Goal: Transaction & Acquisition: Purchase product/service

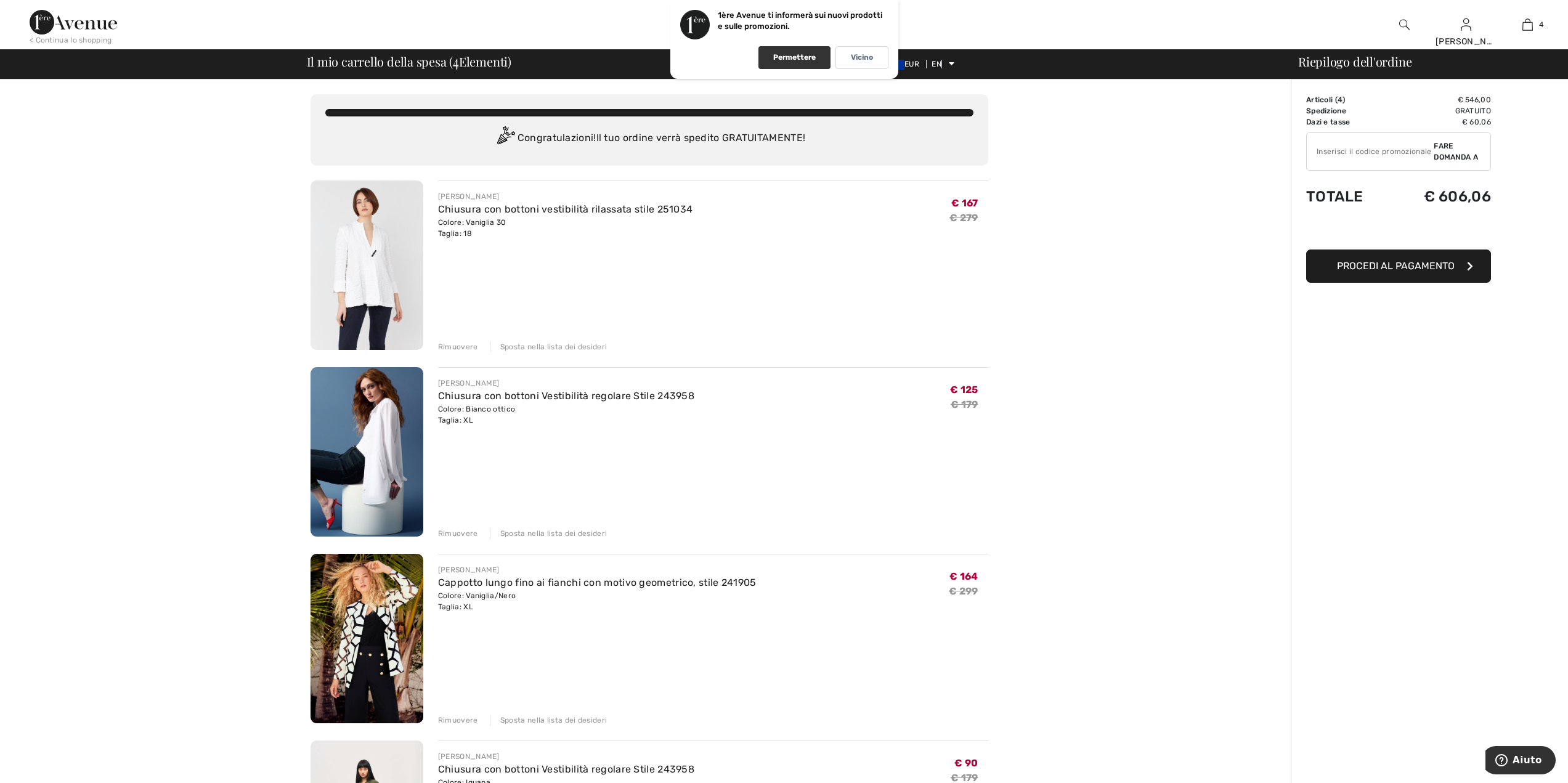
click at [793, 64] on div "Permettere" at bounding box center [795, 56] width 72 height 22
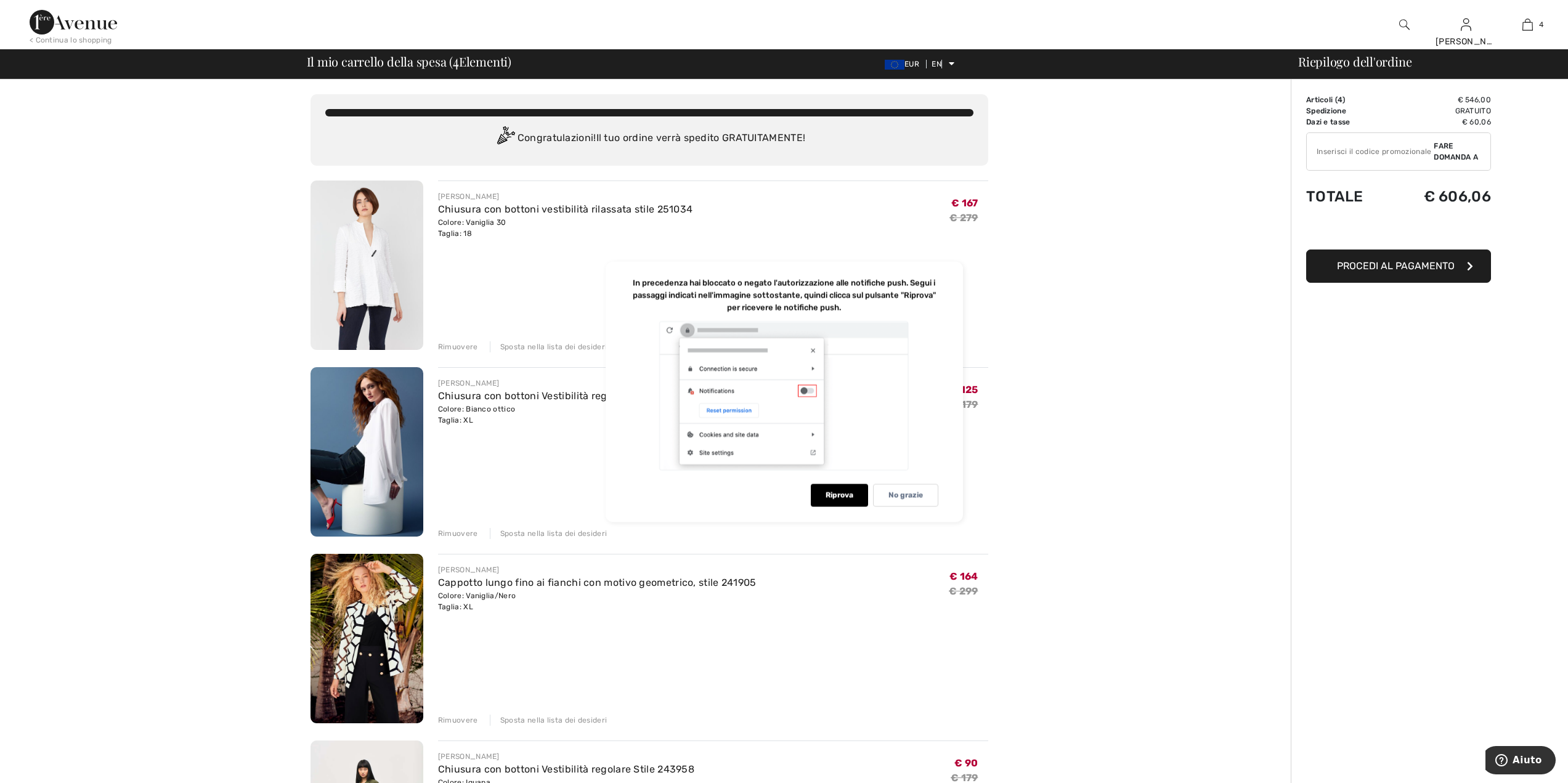
drag, startPoint x: 1163, startPoint y: 584, endPoint x: 1161, endPoint y: 594, distance: 10.2
click at [1161, 592] on div "You are only € 0.00 away from FREE SHIPPING! Continue Shopping > Congratulazion…" at bounding box center [649, 758] width 1283 height 1357
click at [1385, 565] on div "Order Summary Details Articoli ( 4 ) € 546,00 Promo code € 0,00 Spedizione Grat…" at bounding box center [1429, 758] width 278 height 1357
click at [249, 337] on div "You are only € 0.00 away from FREE SHIPPING! Continue Shopping > Congratulazion…" at bounding box center [649, 758] width 1283 height 1357
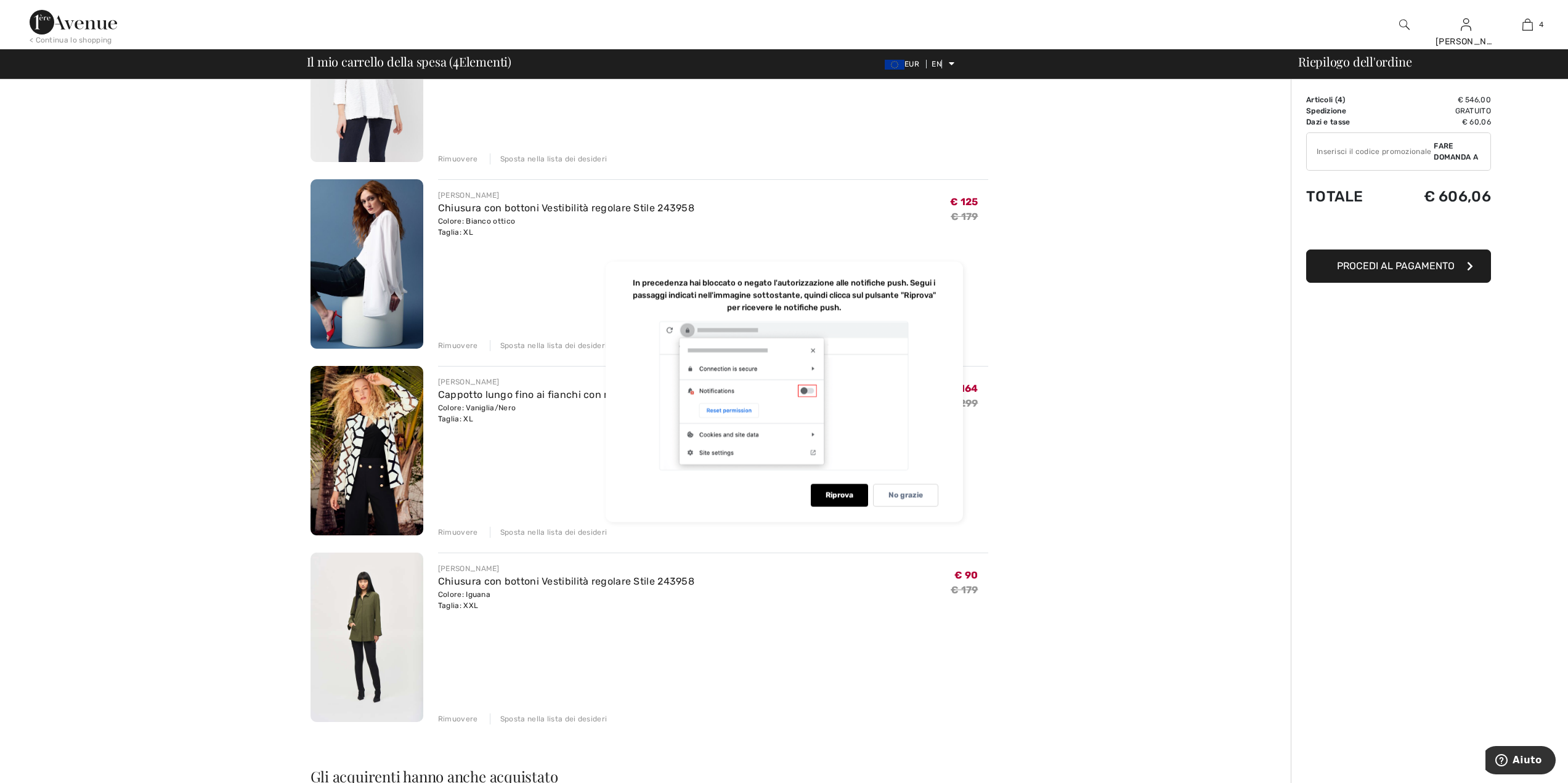
scroll to position [185, 0]
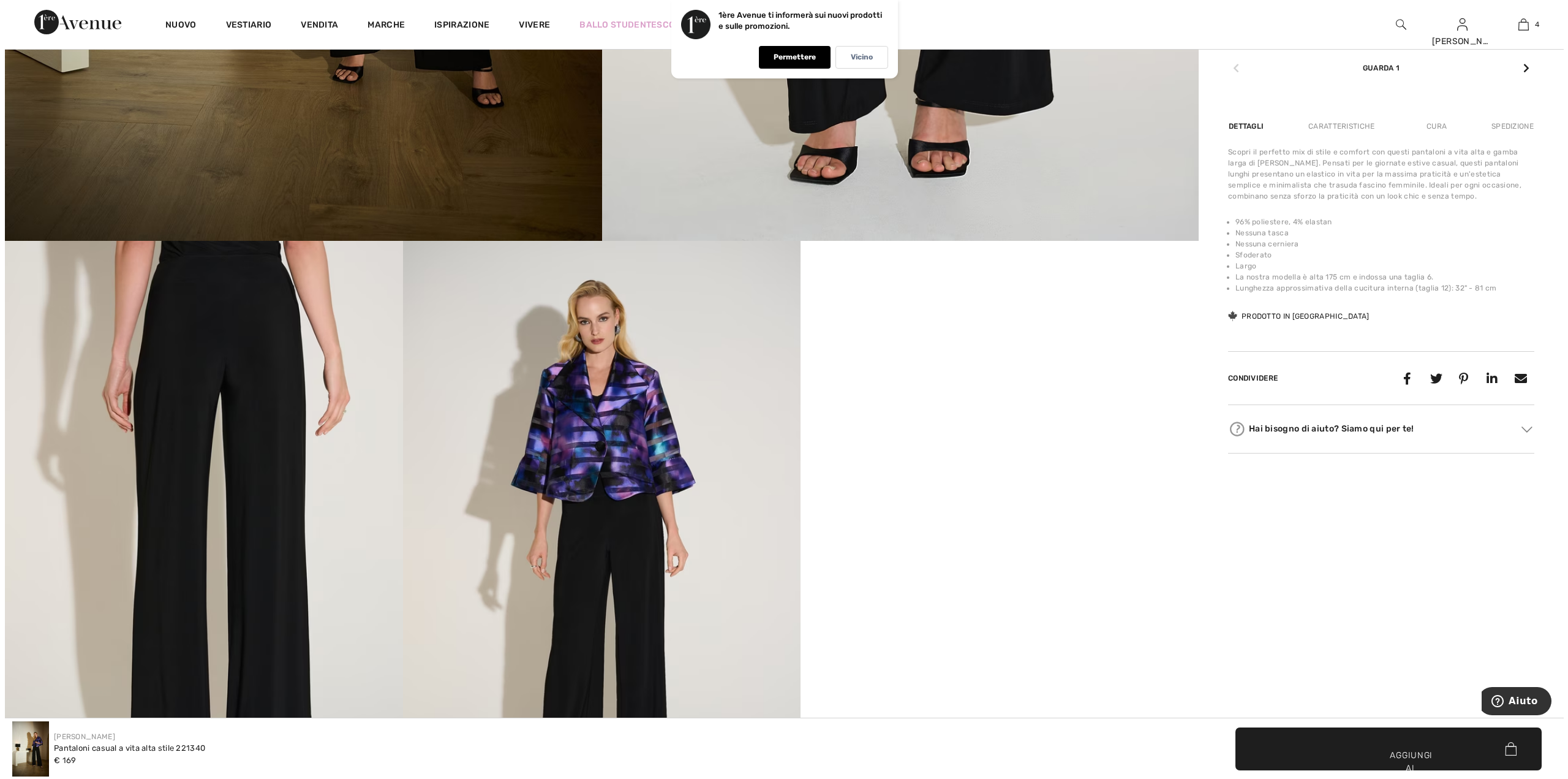
scroll to position [919, 0]
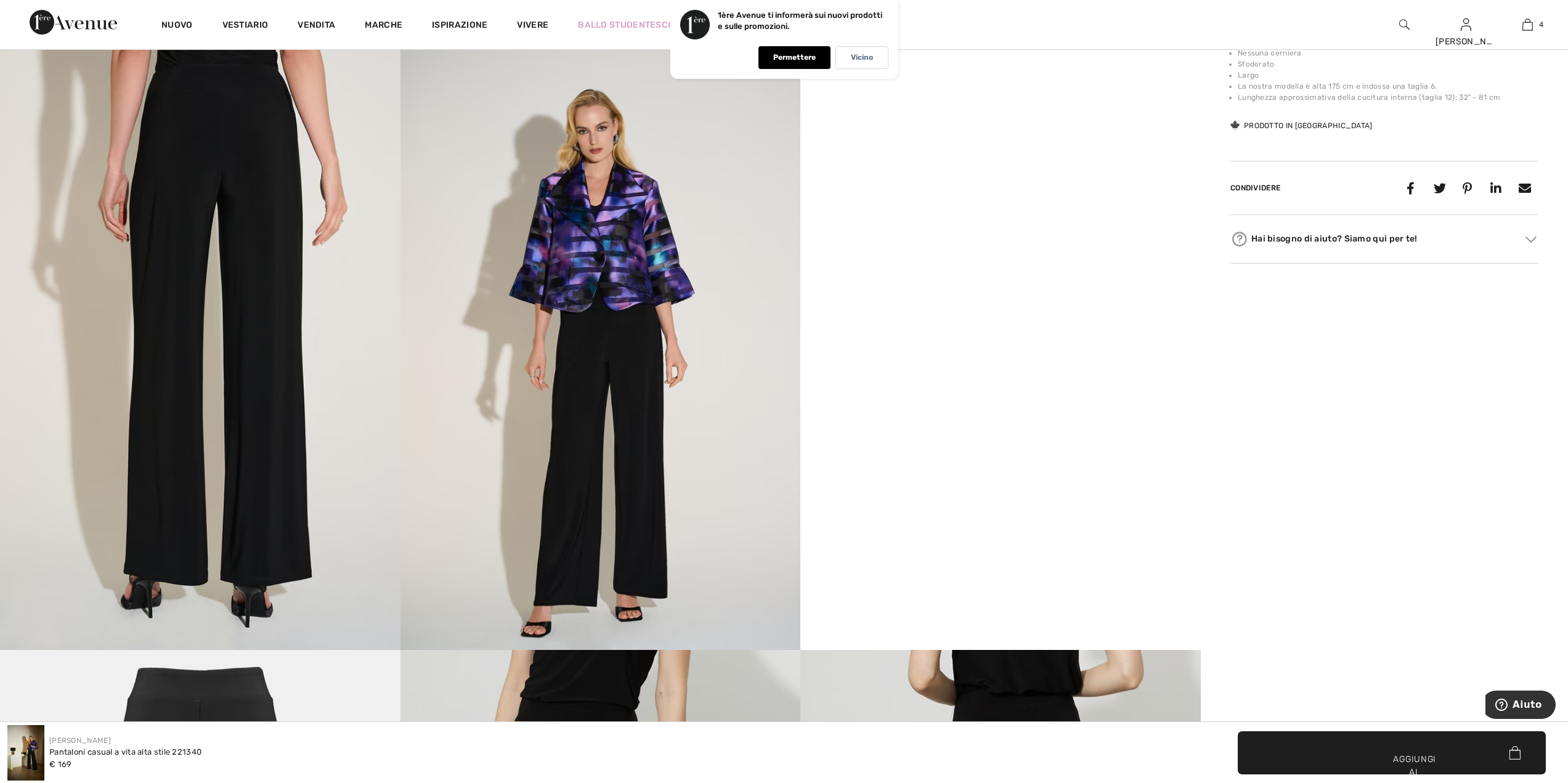
click at [576, 291] on img at bounding box center [600, 350] width 400 height 600
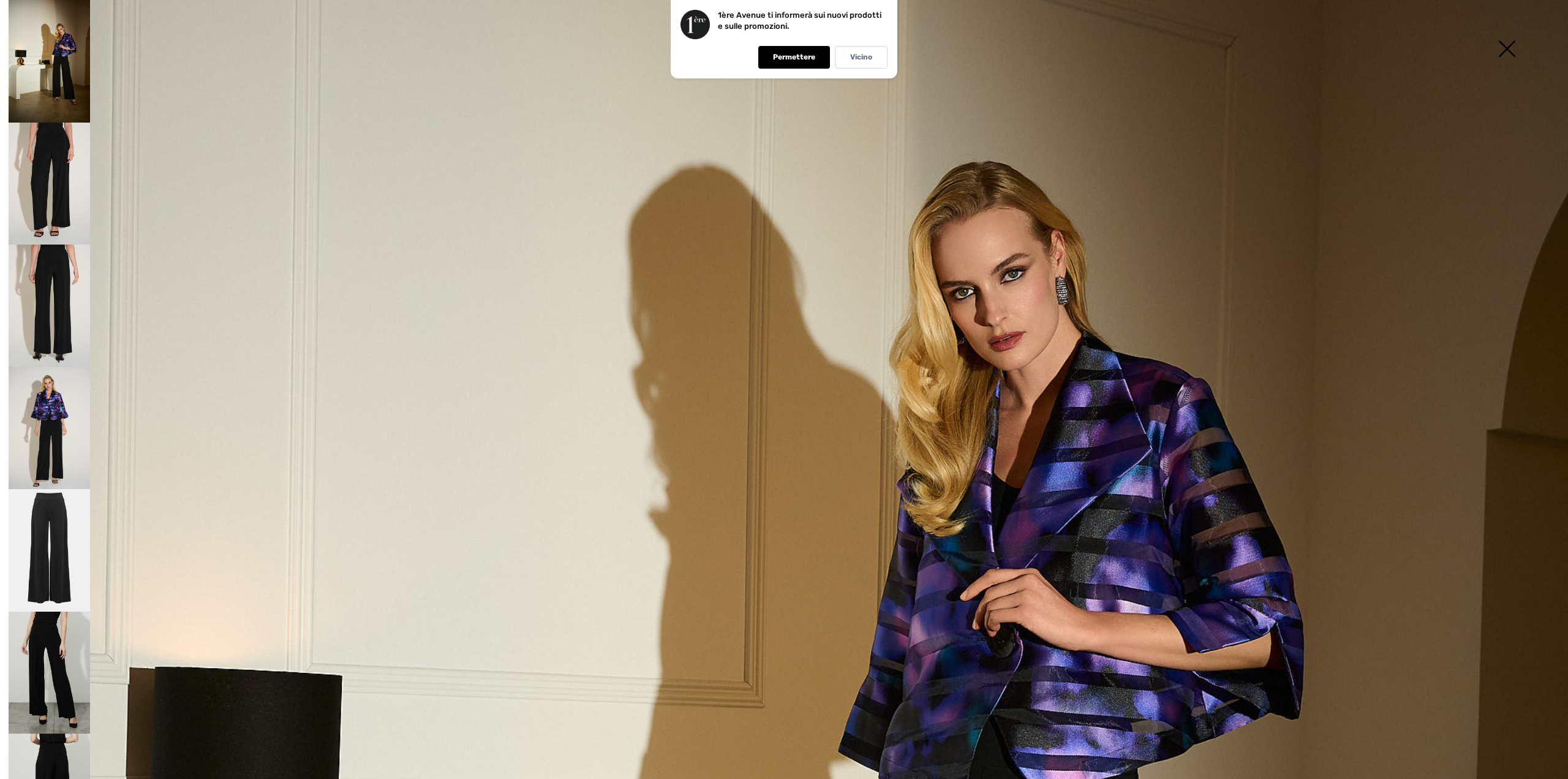
scroll to position [367, 0]
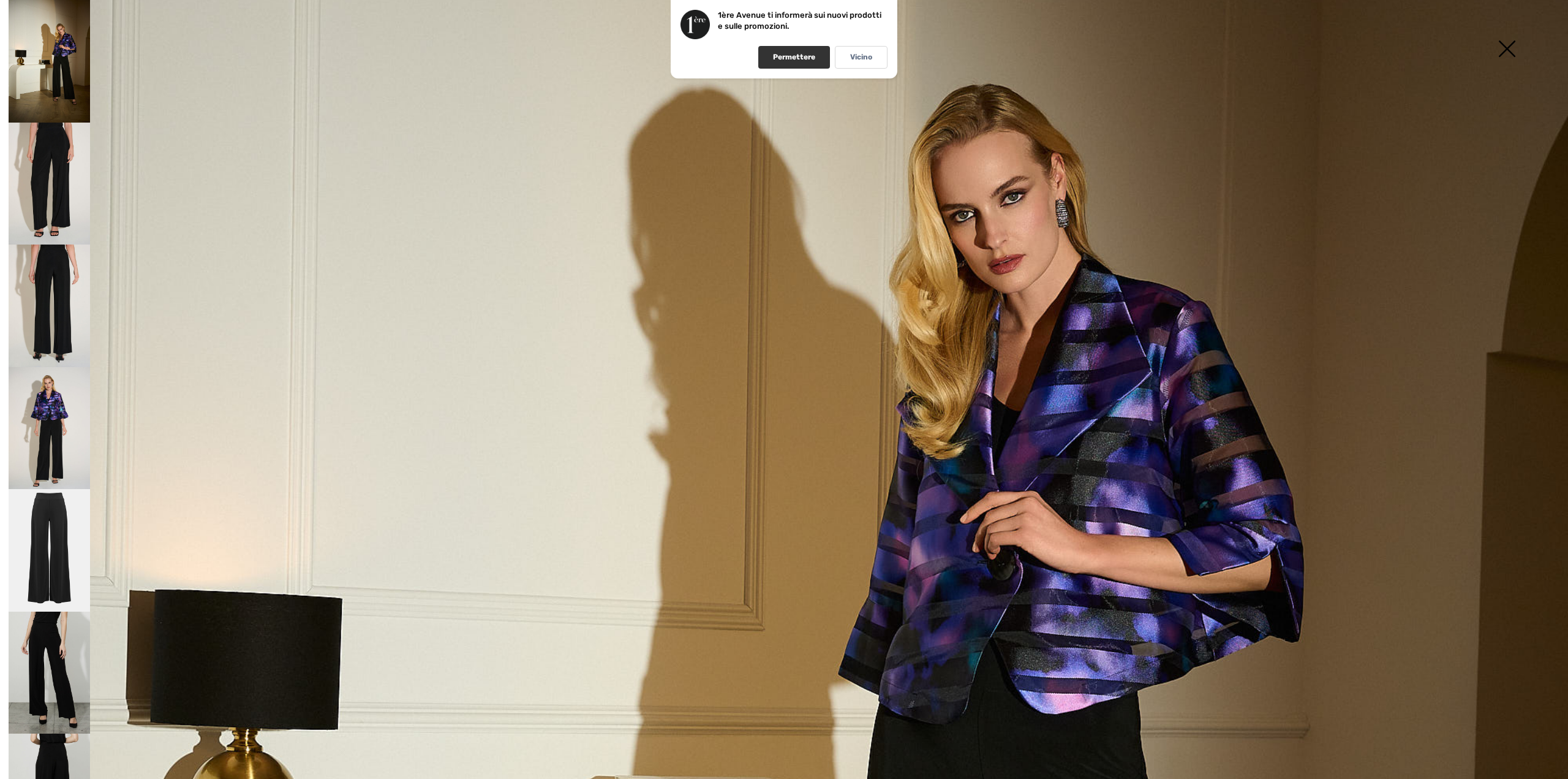
click at [783, 61] on font "Permettere" at bounding box center [794, 56] width 43 height 9
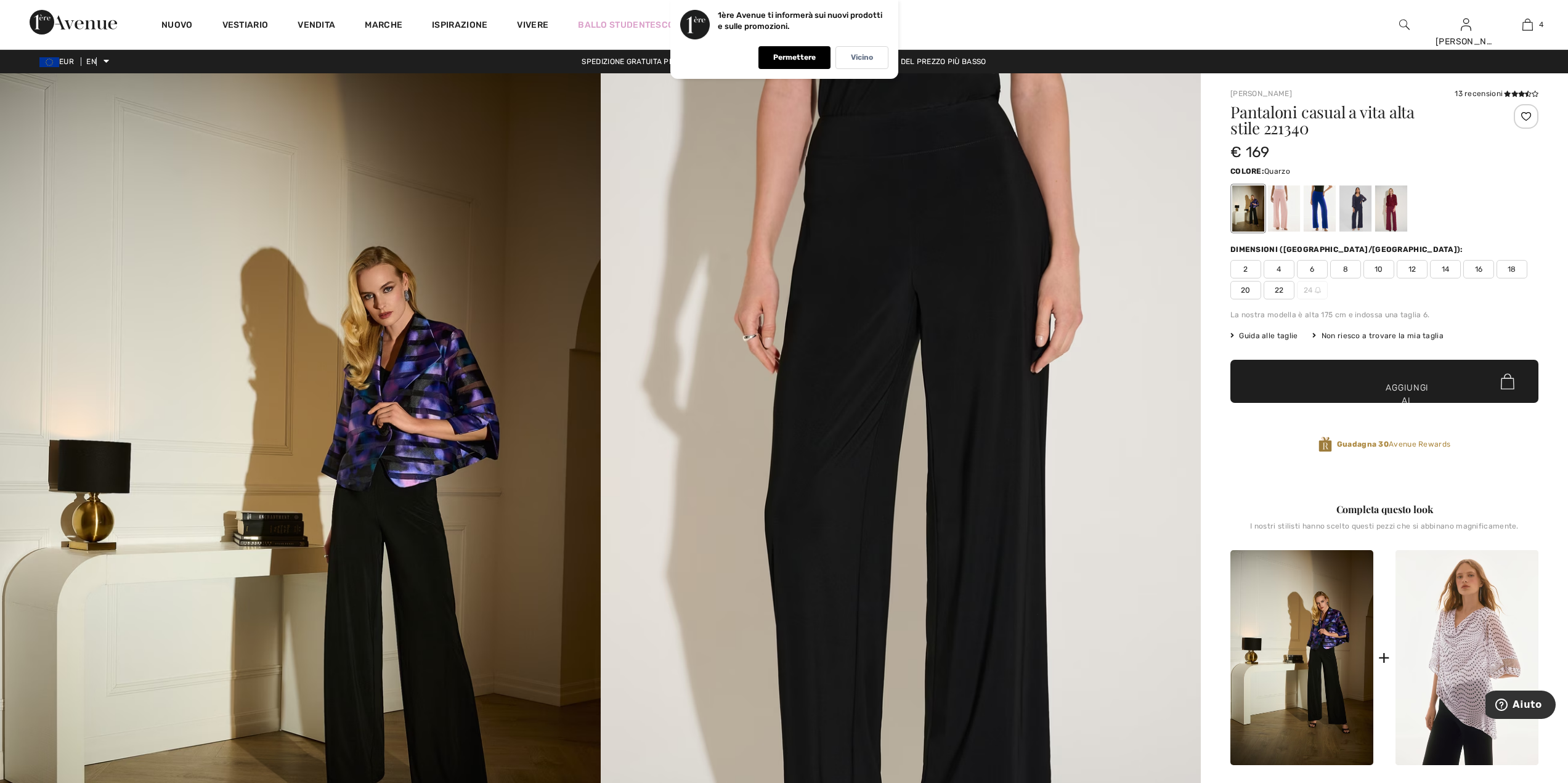
click at [1283, 212] on div at bounding box center [1284, 207] width 32 height 46
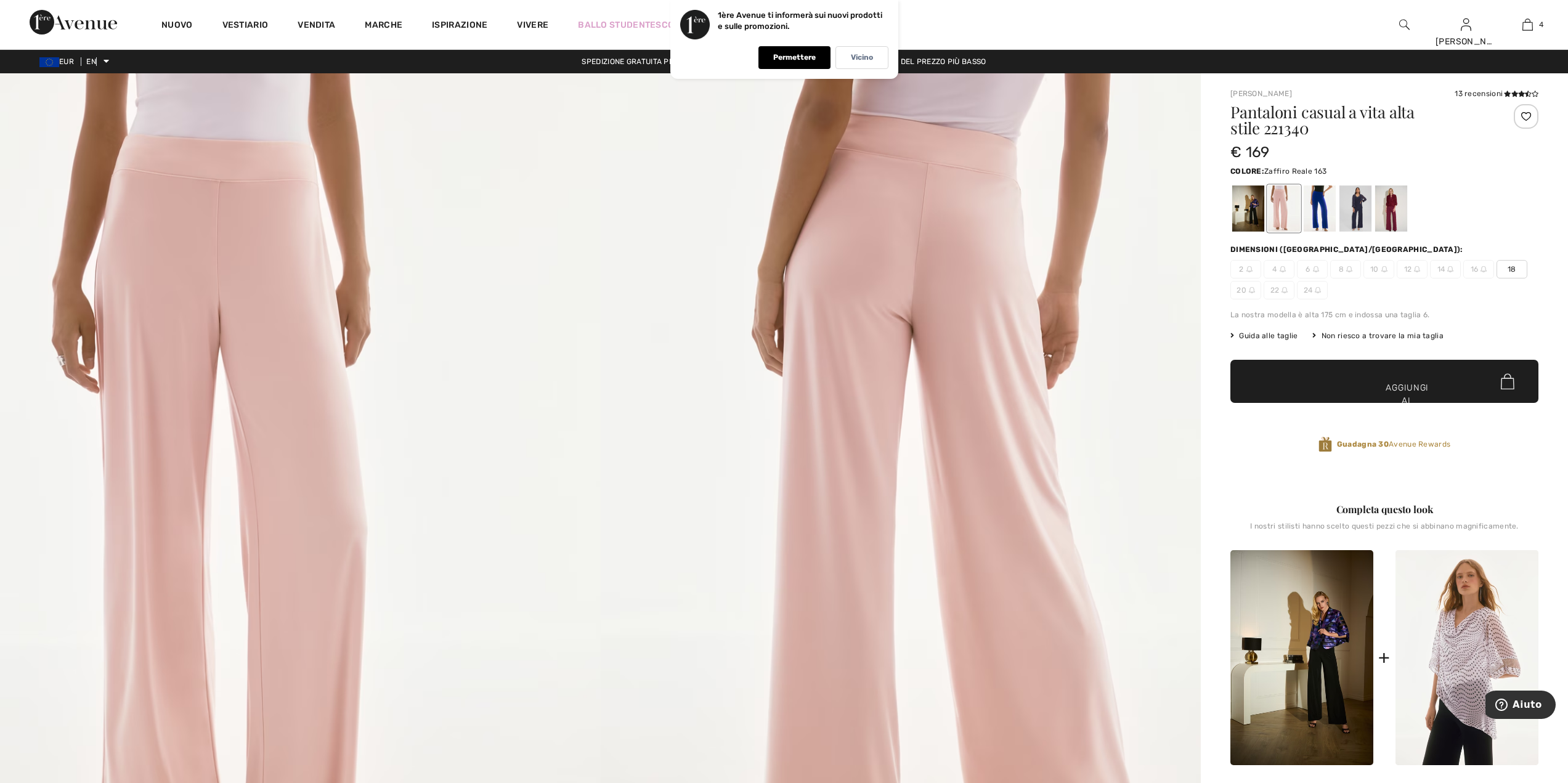
click at [1315, 205] on div at bounding box center [1319, 207] width 32 height 46
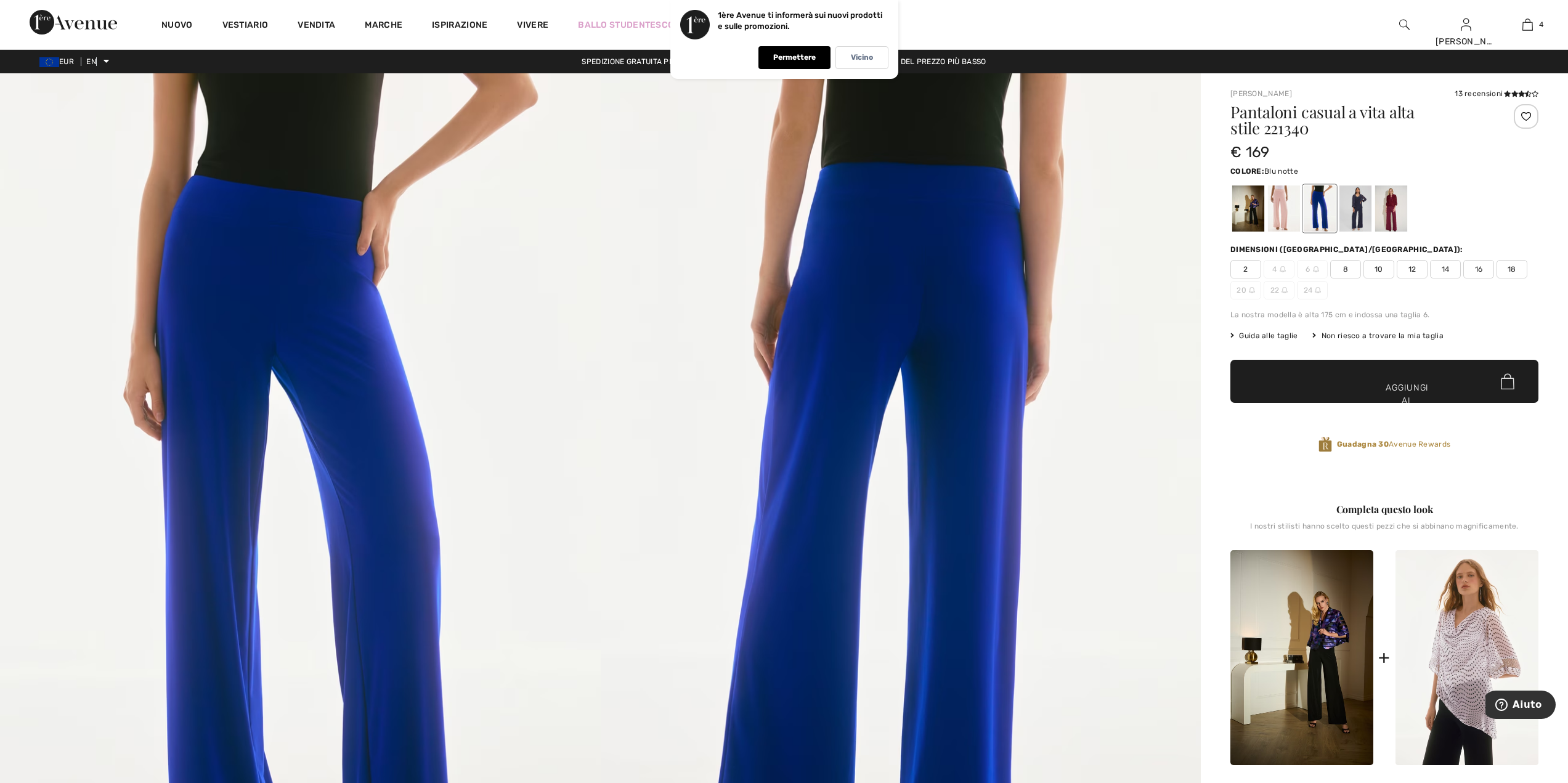
click at [1360, 212] on div at bounding box center [1355, 207] width 32 height 46
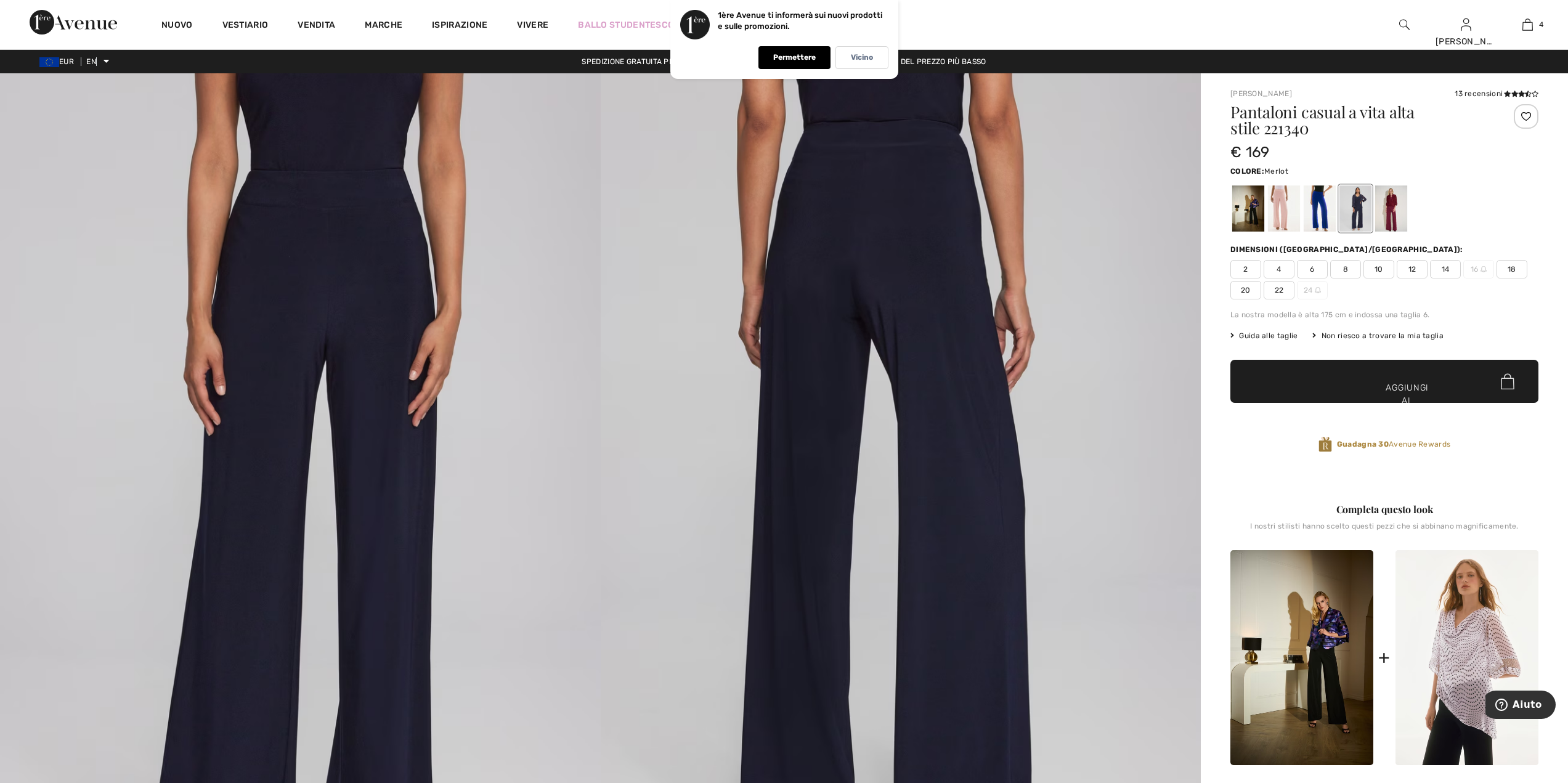
click at [1393, 210] on div at bounding box center [1391, 207] width 32 height 46
